Goal: Transaction & Acquisition: Purchase product/service

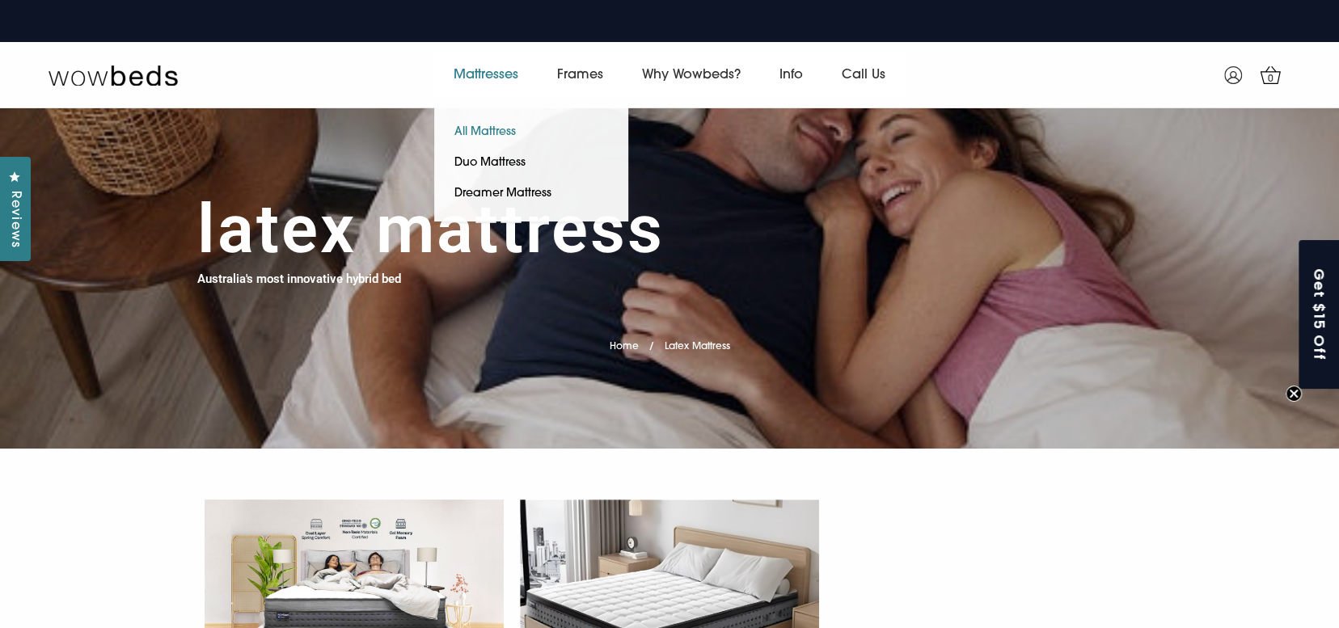
click at [501, 125] on link "All Mattress" at bounding box center [485, 132] width 102 height 31
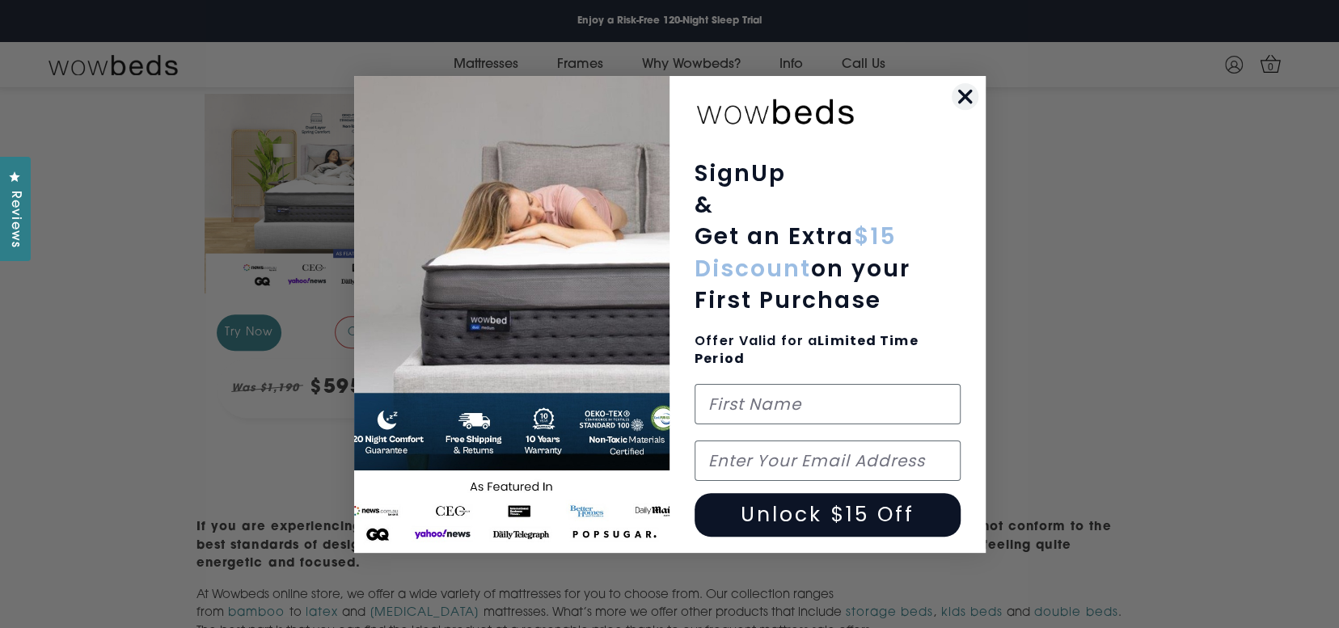
scroll to position [384, 0]
click at [970, 96] on circle "Close dialog" at bounding box center [964, 95] width 27 height 27
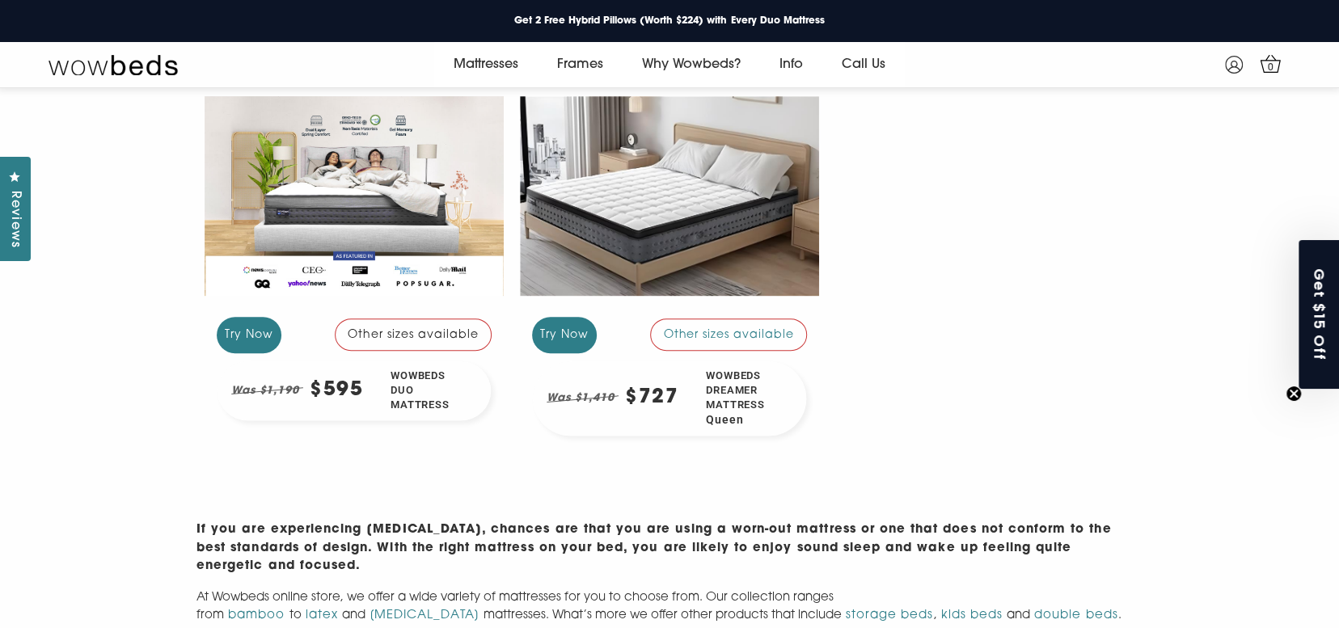
click at [409, 184] on div at bounding box center [354, 196] width 299 height 224
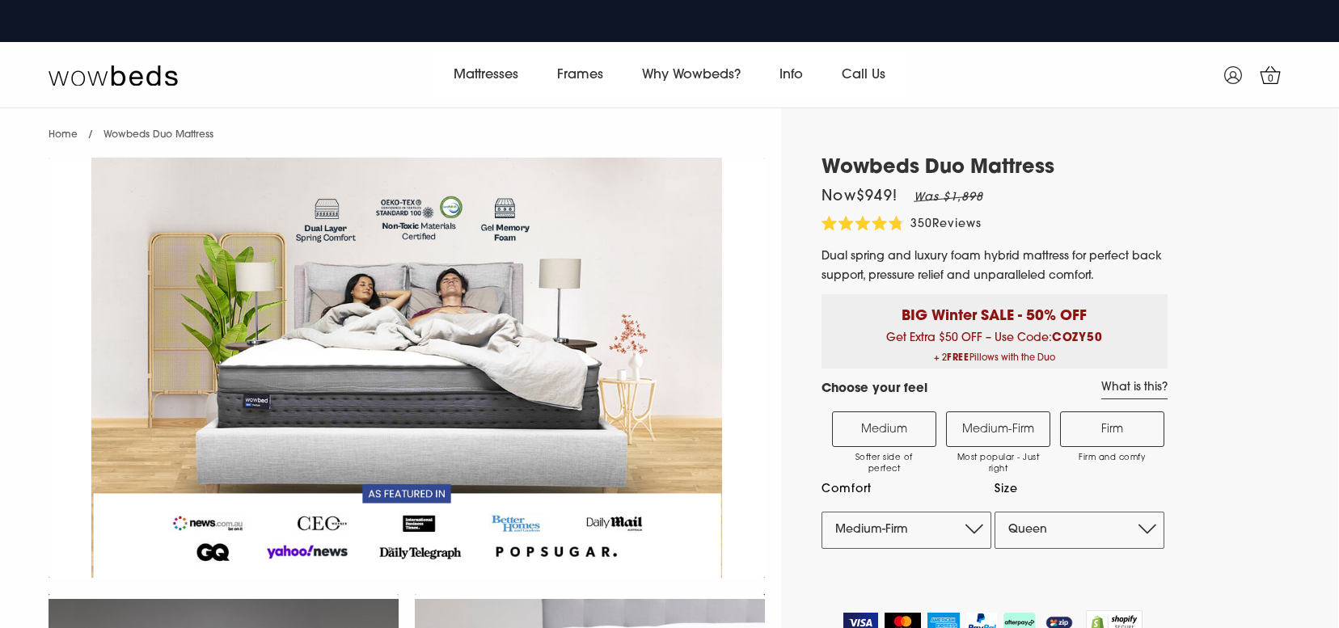
select select "Medium-Firm"
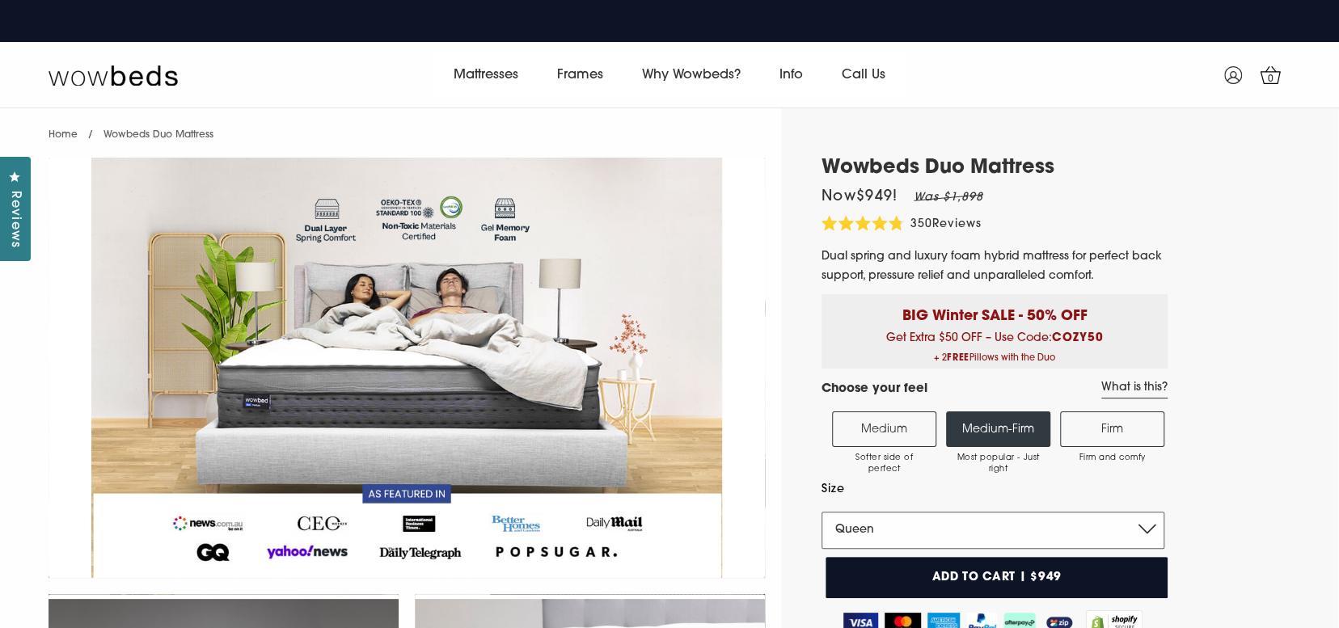
click at [1155, 526] on select "Single King Single Double Queen King" at bounding box center [993, 530] width 343 height 37
select select "Single"
click at [822, 512] on select "Single King Single Double Queen King" at bounding box center [993, 530] width 343 height 37
